Goal: Check status: Check status

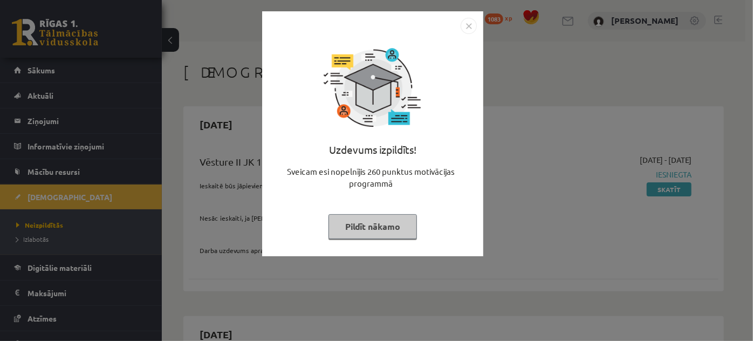
click at [399, 230] on button "Pildīt nākamo" at bounding box center [373, 226] width 88 height 25
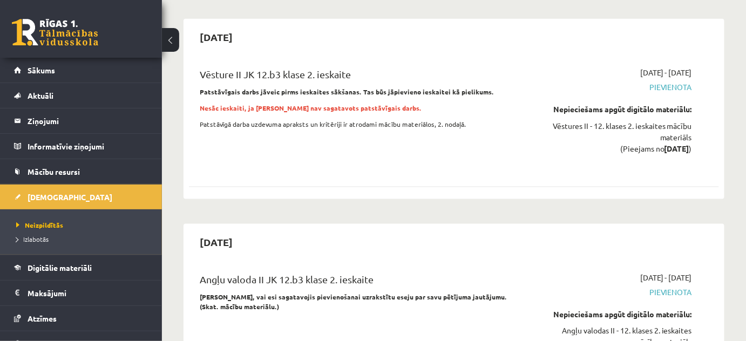
scroll to position [1765, 0]
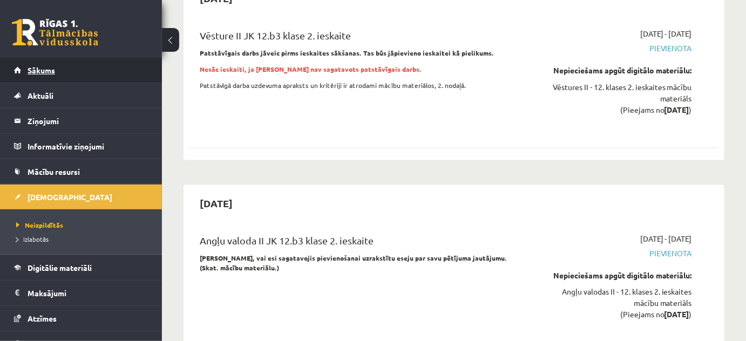
click at [31, 69] on span "Sākums" at bounding box center [42, 70] width 28 height 10
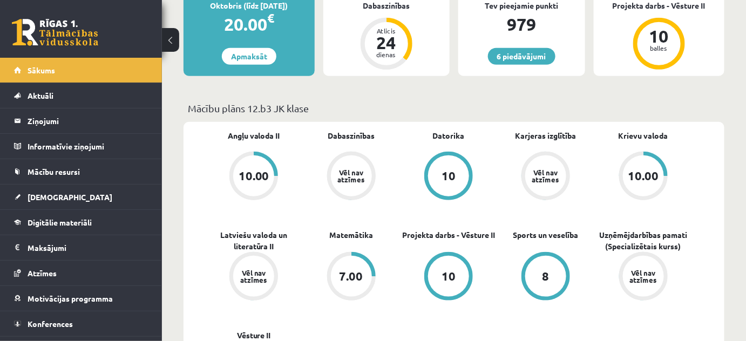
scroll to position [196, 0]
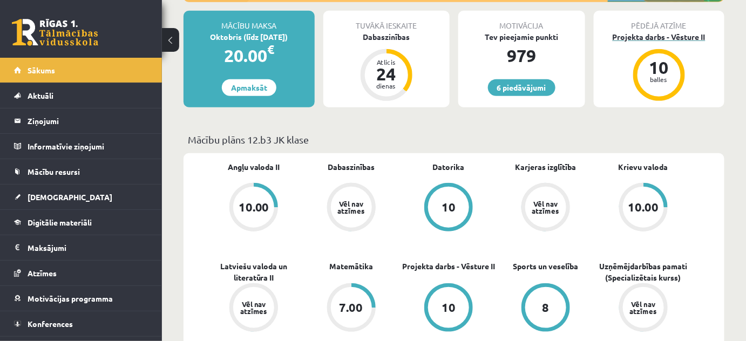
click at [665, 35] on div "Projekta darbs - Vēsture II" at bounding box center [659, 36] width 131 height 11
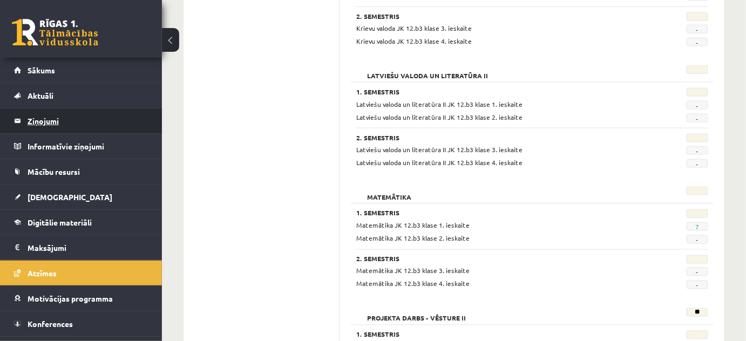
scroll to position [461, 0]
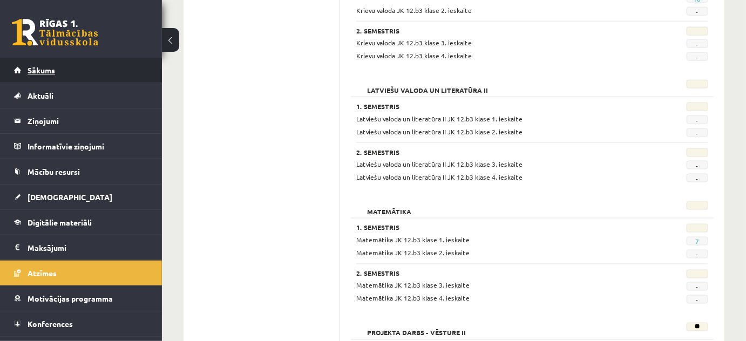
click at [57, 71] on link "Sākums" at bounding box center [81, 70] width 134 height 25
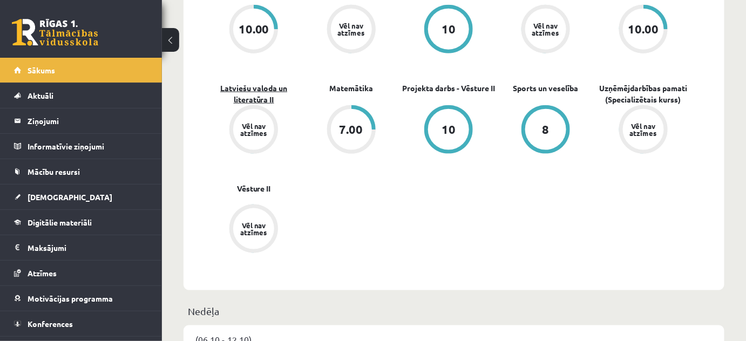
scroll to position [403, 0]
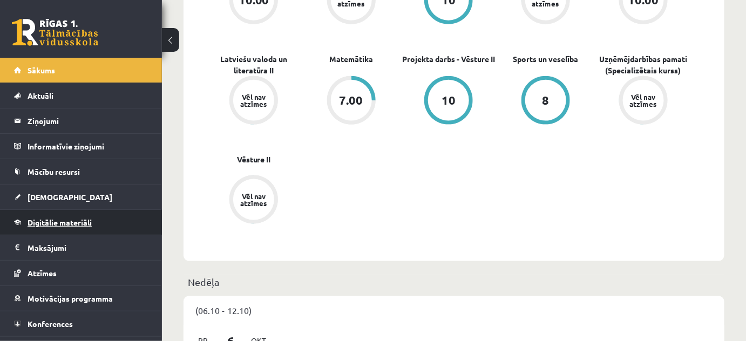
click at [78, 229] on link "Digitālie materiāli" at bounding box center [81, 222] width 134 height 25
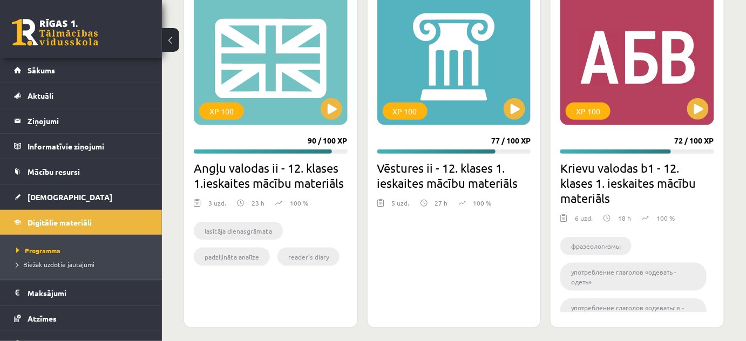
scroll to position [1649, 0]
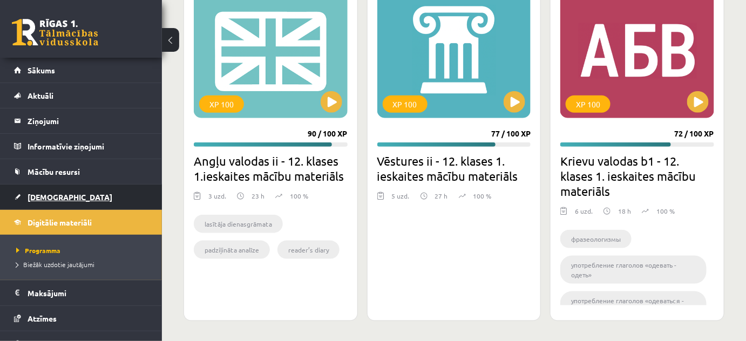
click at [66, 193] on link "[DEMOGRAPHIC_DATA]" at bounding box center [81, 197] width 134 height 25
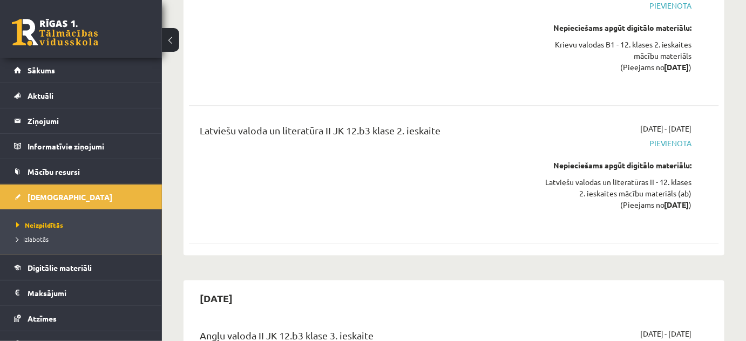
scroll to position [2158, 0]
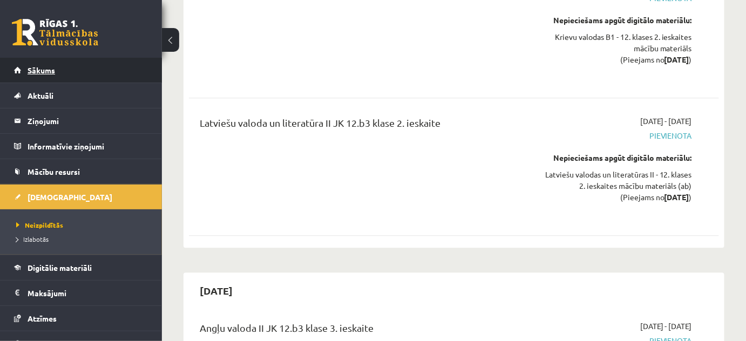
click at [58, 70] on link "Sākums" at bounding box center [81, 70] width 134 height 25
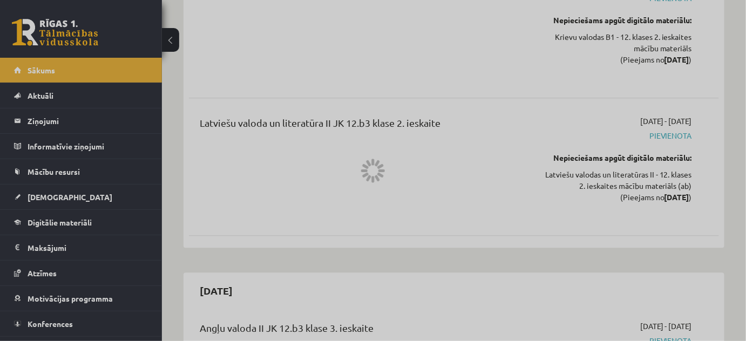
click at [69, 194] on div at bounding box center [373, 170] width 746 height 341
click at [44, 196] on div at bounding box center [373, 170] width 746 height 341
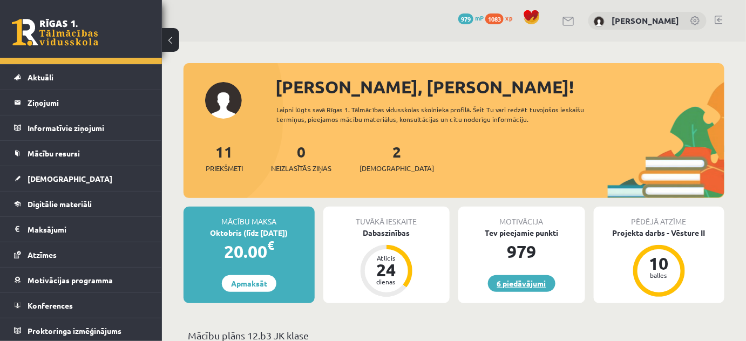
click at [511, 277] on link "6 piedāvājumi" at bounding box center [521, 283] width 67 height 17
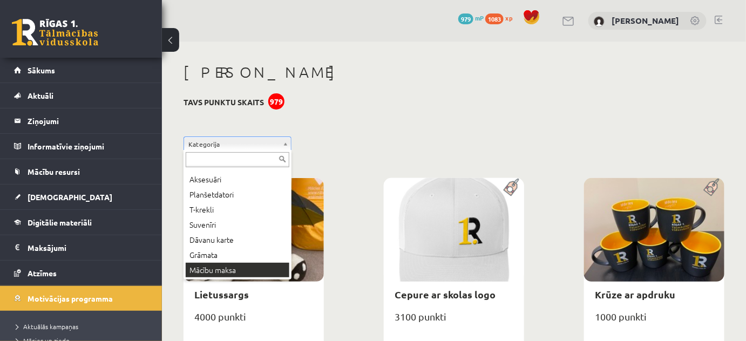
scroll to position [58, 0]
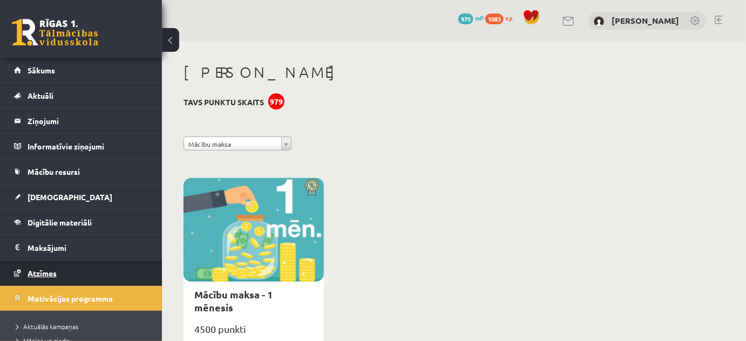
click at [53, 269] on span "Atzīmes" at bounding box center [42, 273] width 29 height 10
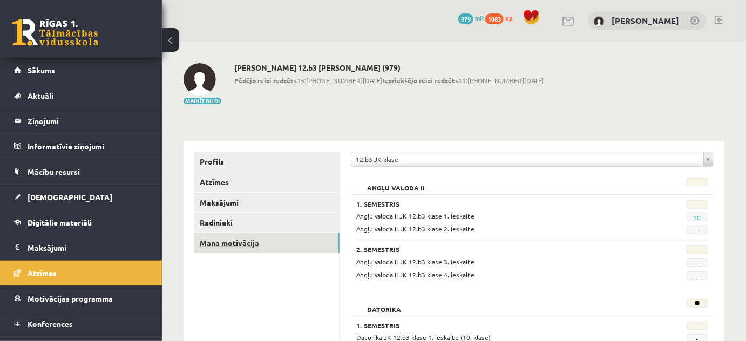
click at [253, 235] on link "Mana motivācija" at bounding box center [266, 243] width 145 height 20
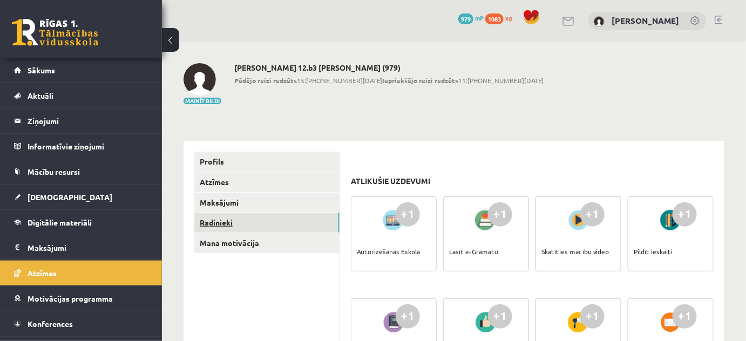
click at [254, 231] on link "Radinieki" at bounding box center [266, 223] width 145 height 20
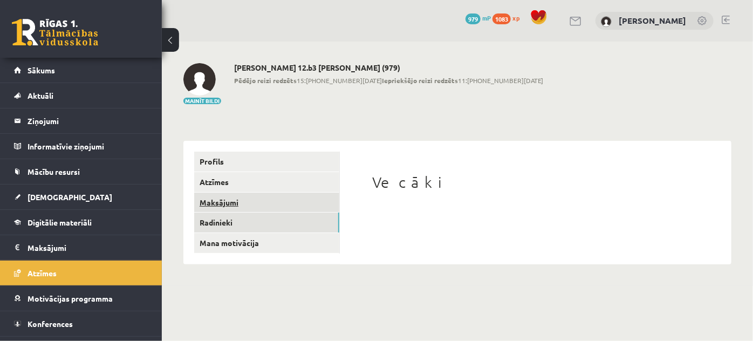
click at [258, 204] on link "Maksājumi" at bounding box center [266, 203] width 145 height 20
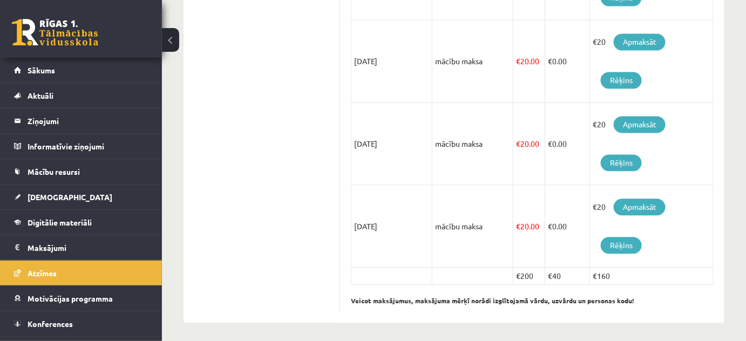
scroll to position [701, 0]
